Goal: Task Accomplishment & Management: Manage account settings

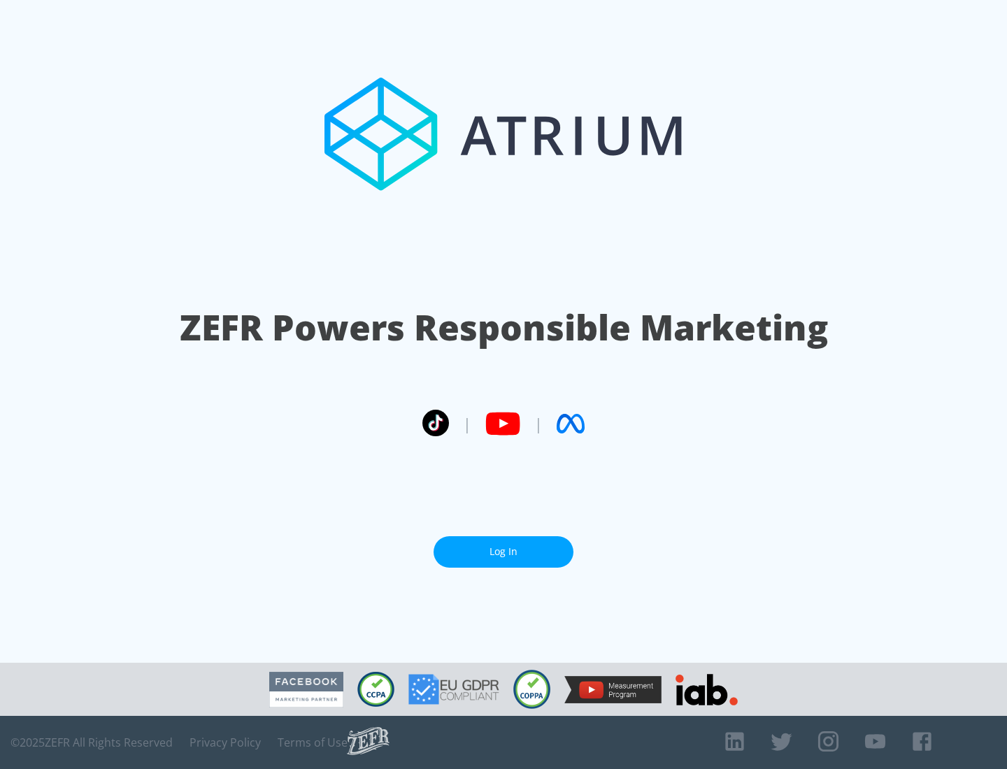
click at [504, 552] on link "Log In" at bounding box center [504, 551] width 140 height 31
